Goal: Find specific page/section: Find specific page/section

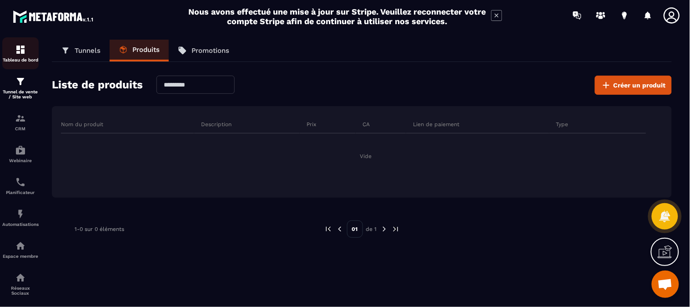
click at [23, 56] on div "Tableau de bord" at bounding box center [20, 53] width 36 height 18
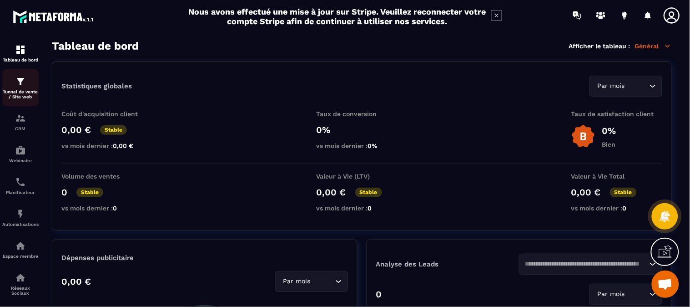
click at [29, 96] on p "Tunnel de vente / Site web" at bounding box center [20, 94] width 36 height 10
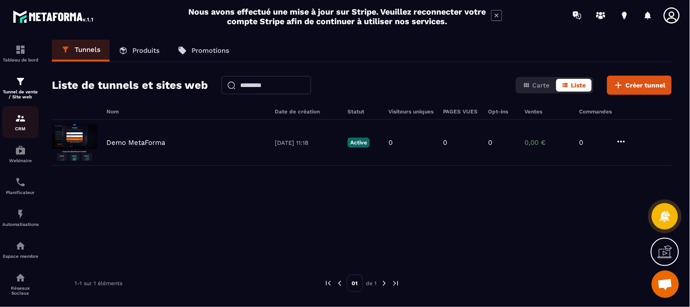
click at [21, 124] on img at bounding box center [20, 118] width 11 height 11
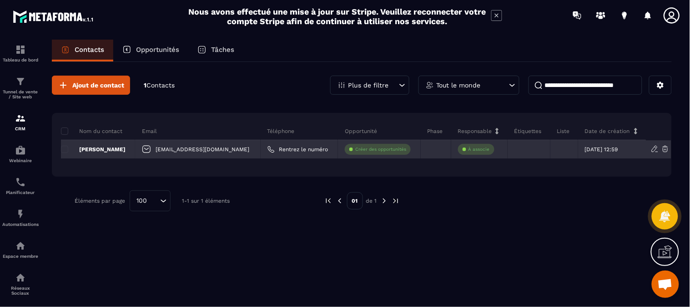
click at [96, 147] on p "[PERSON_NAME]" at bounding box center [93, 149] width 65 height 7
